Goal: Check status: Check status

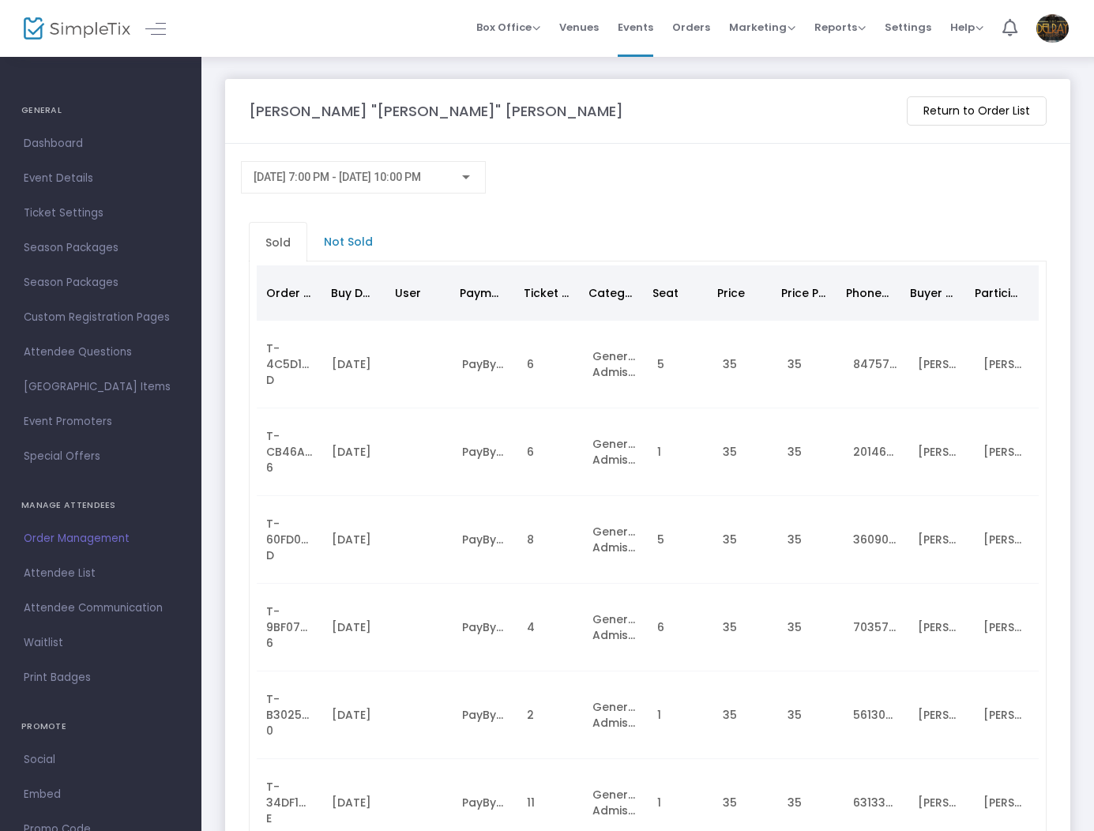
click at [88, 533] on span "Order Management" at bounding box center [101, 538] width 154 height 21
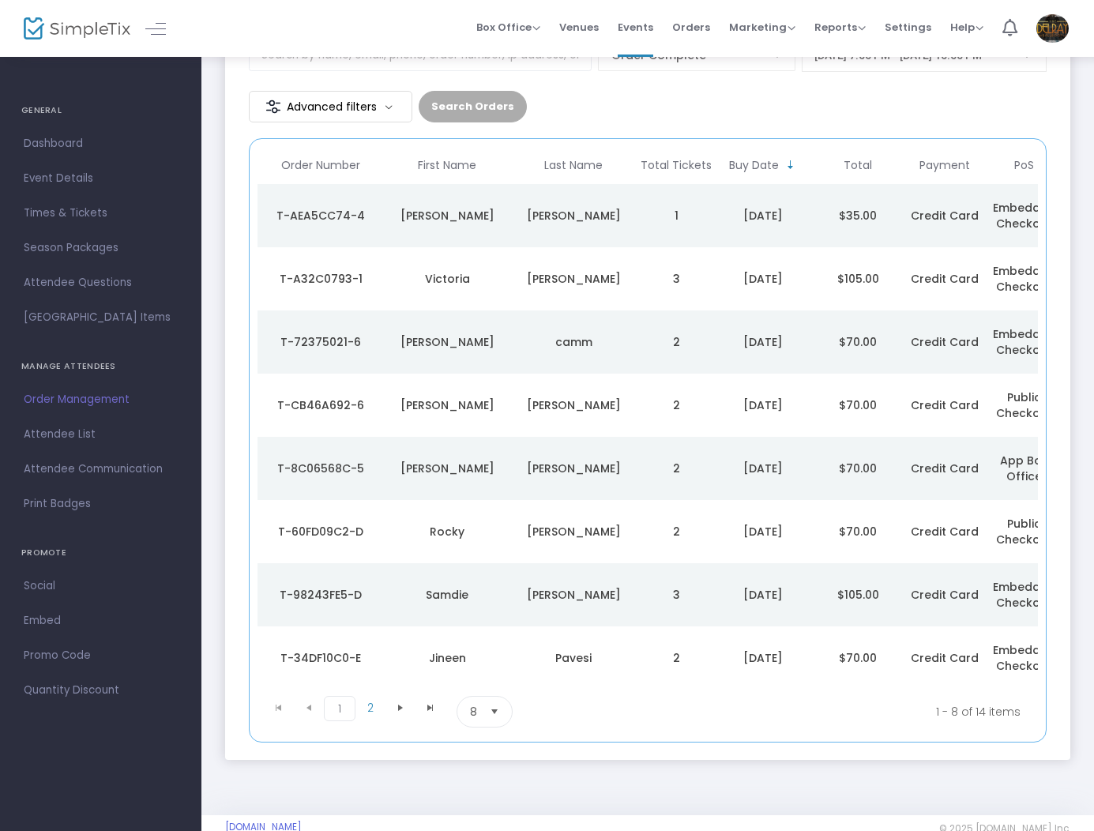
scroll to position [161, 0]
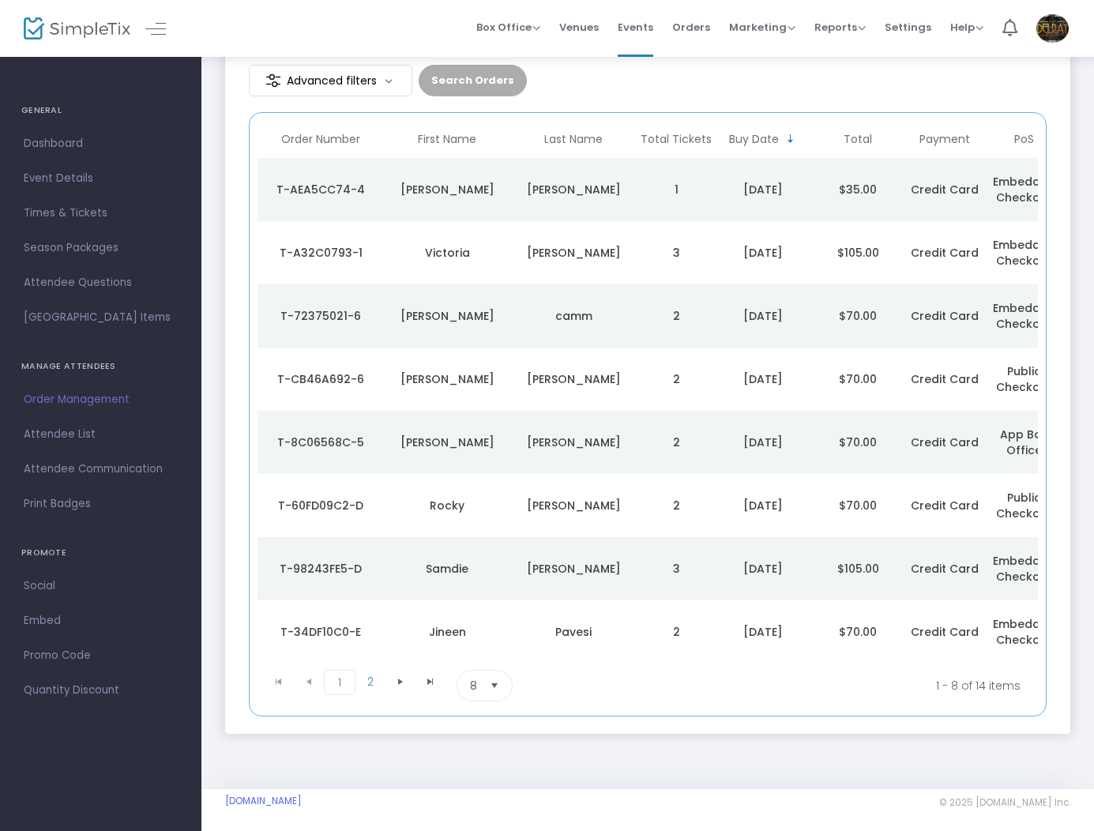
click at [485, 676] on span "Select" at bounding box center [495, 685] width 26 height 26
click at [493, 767] on li "50" at bounding box center [484, 777] width 55 height 32
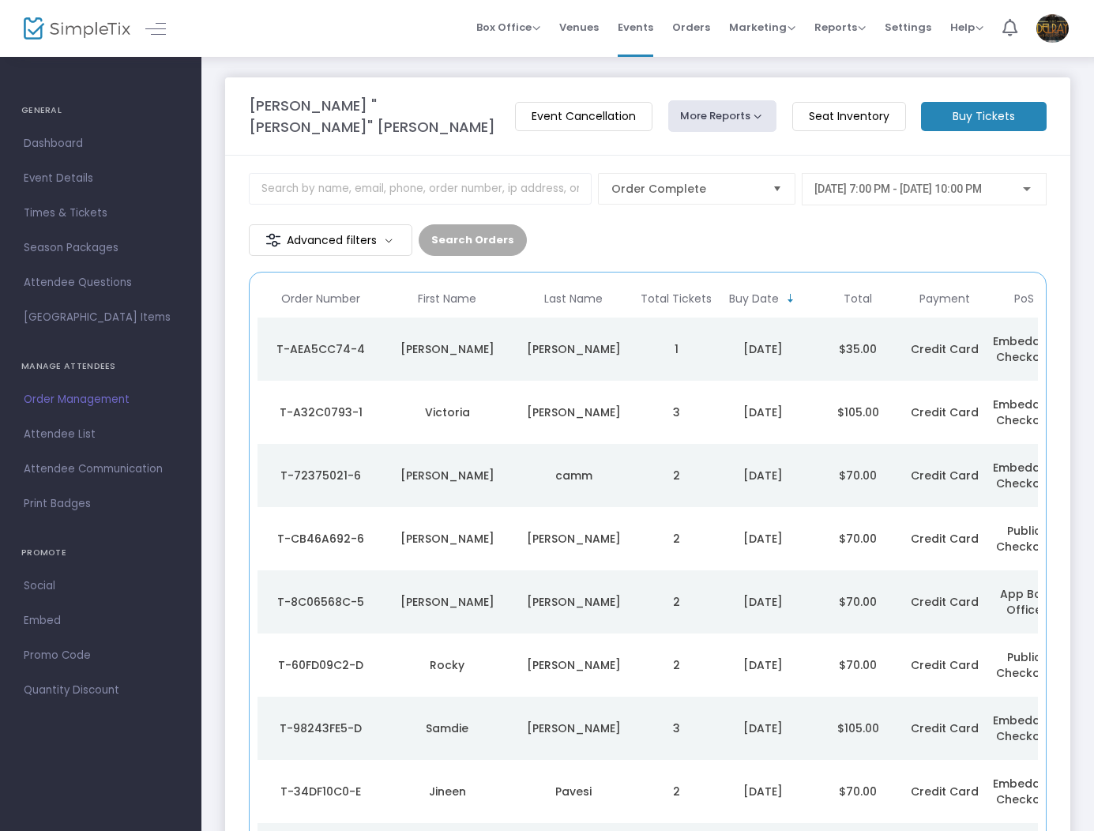
scroll to position [0, 0]
click at [852, 110] on m-button "Seat Inventory" at bounding box center [849, 117] width 114 height 29
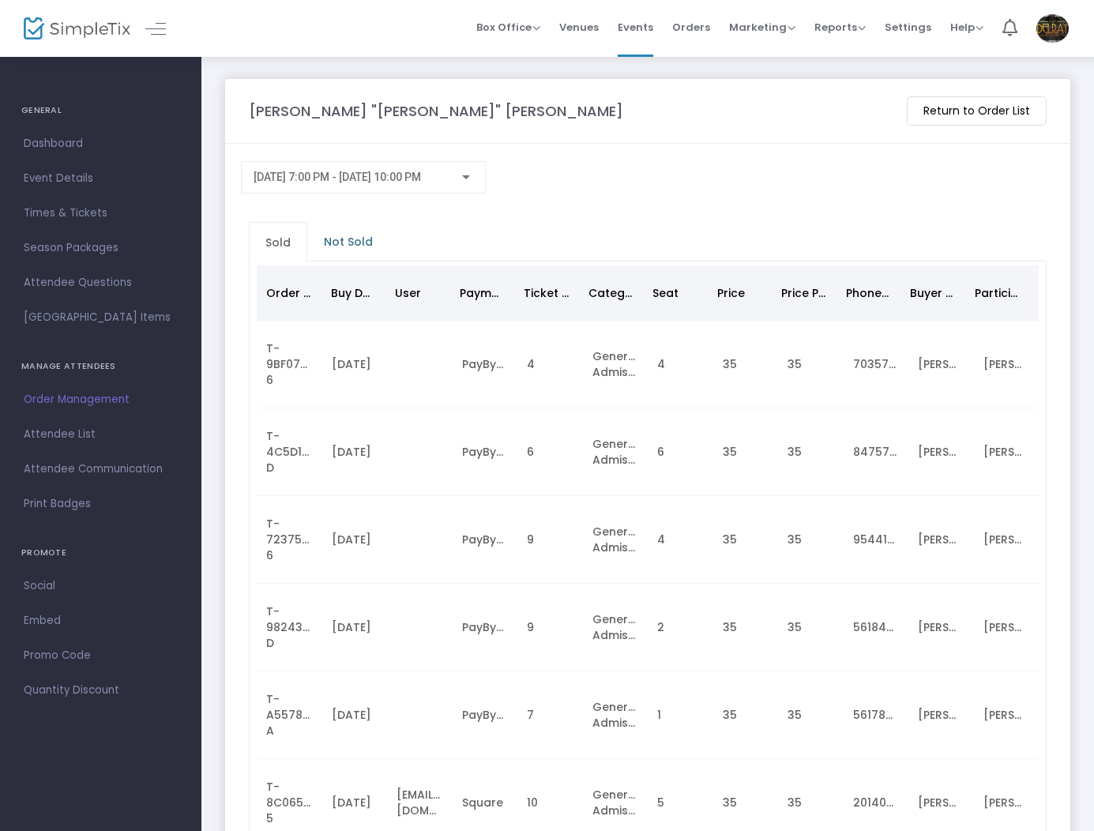
click at [352, 243] on span "Not Sold" at bounding box center [348, 241] width 68 height 25
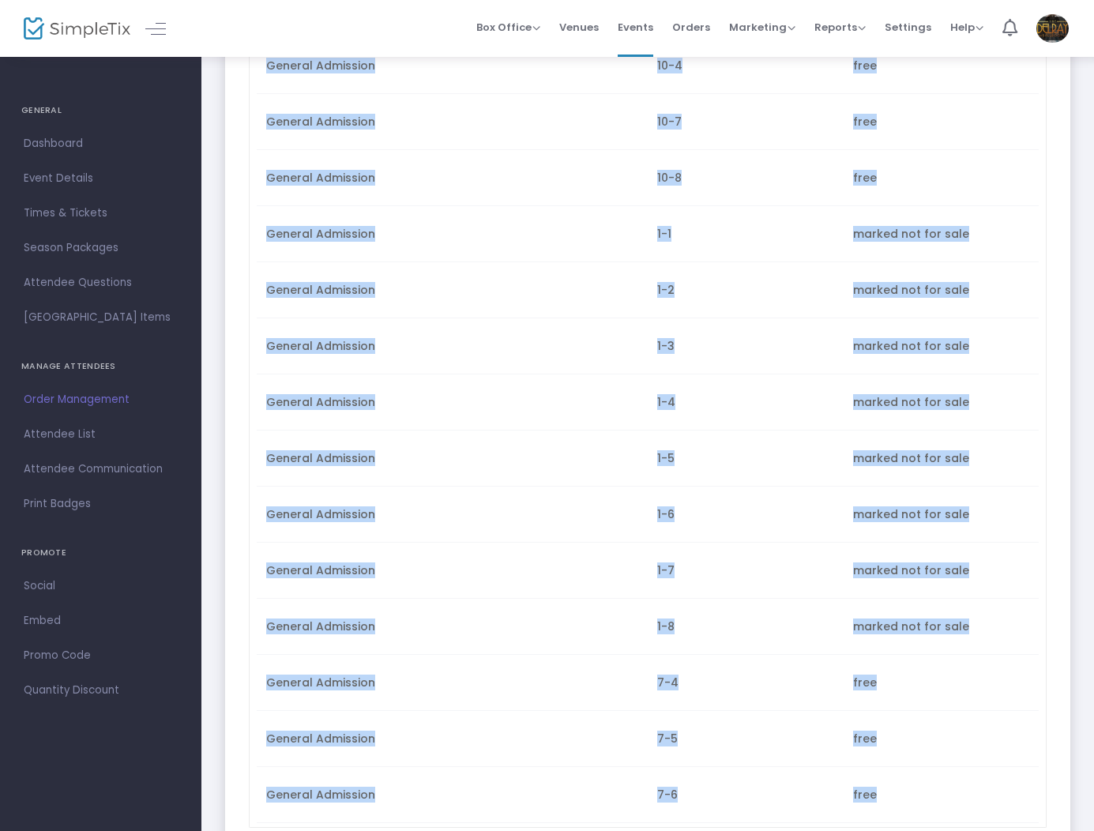
scroll to position [3229, 0]
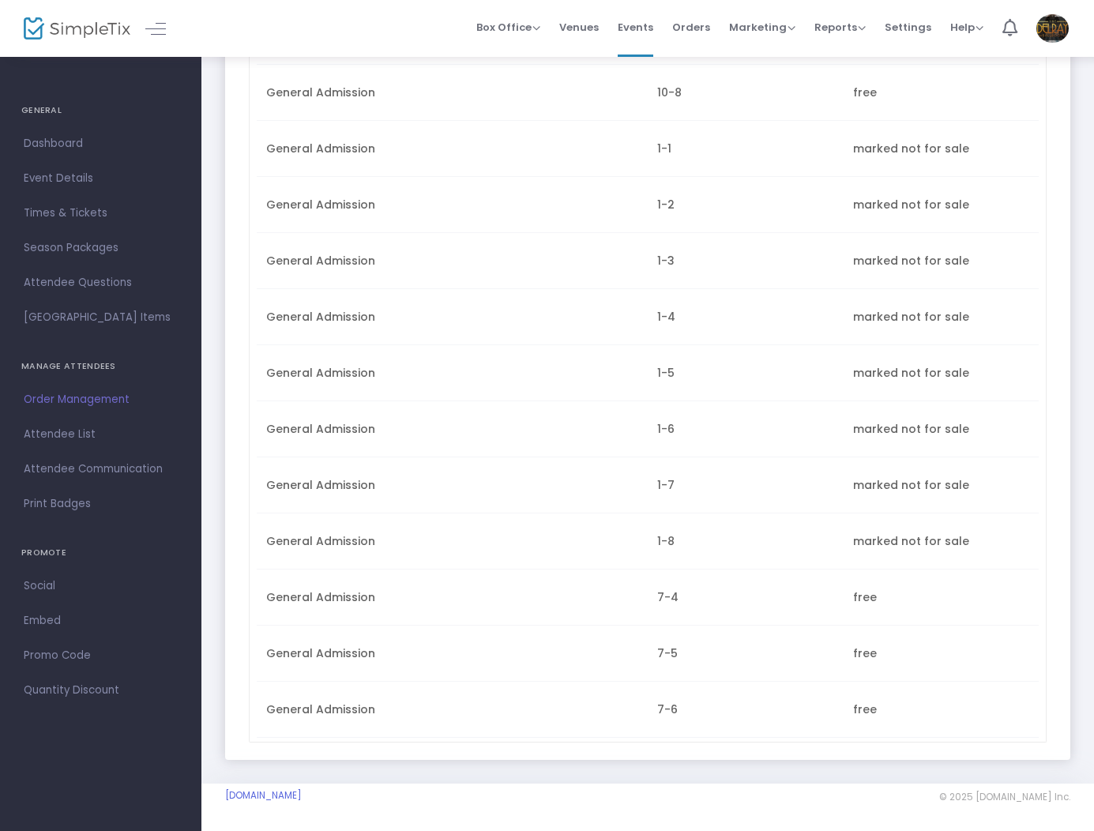
drag, startPoint x: 252, startPoint y: 227, endPoint x: 881, endPoint y: 758, distance: 823.4
copy m-panel-content "Sold Not Sold Category Ticket Type Seat Status"
